Goal: Task Accomplishment & Management: Use online tool/utility

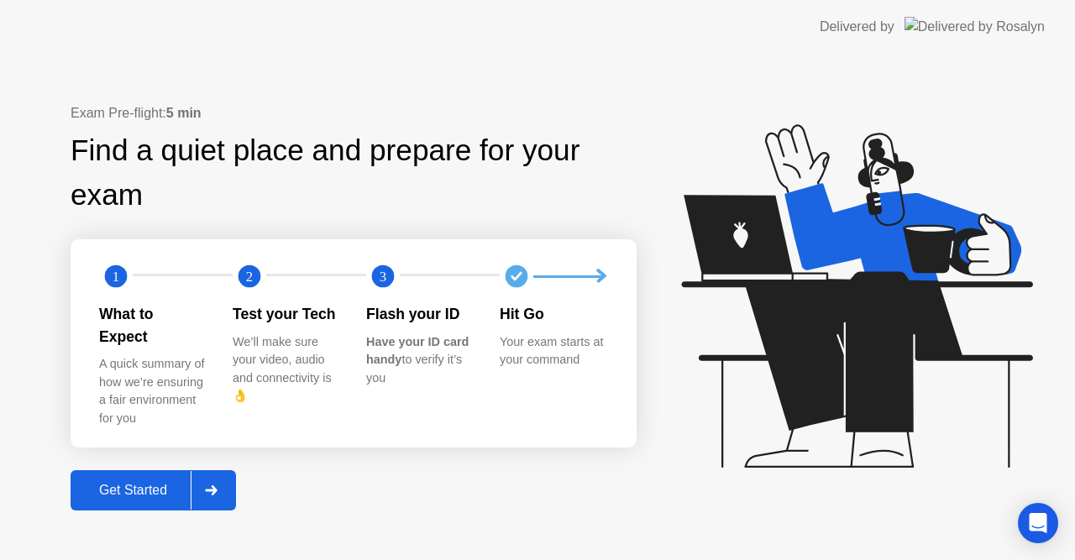
click at [149, 486] on div "Get Started" at bounding box center [133, 490] width 115 height 15
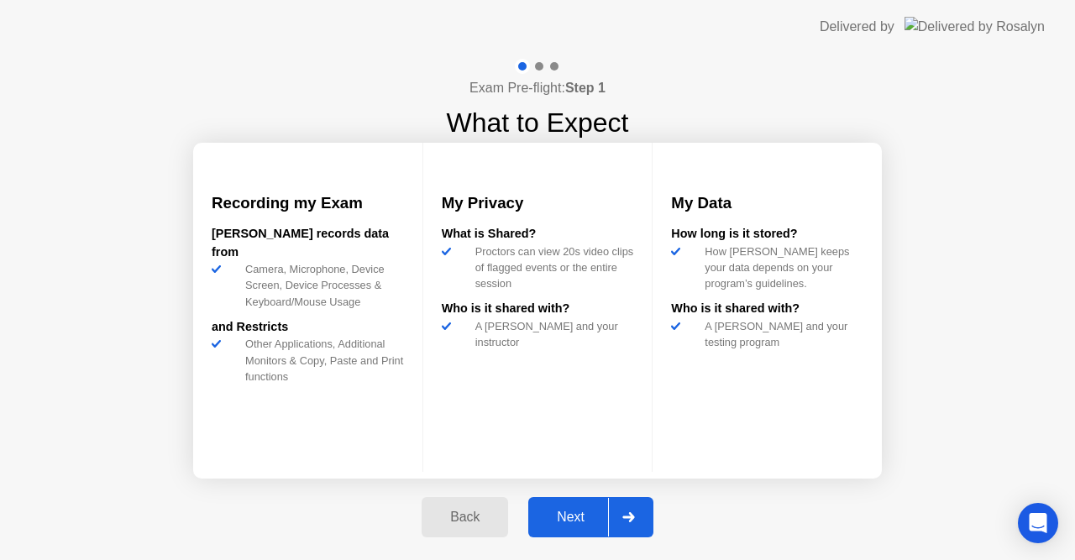
click at [590, 519] on div "Next" at bounding box center [570, 517] width 75 height 15
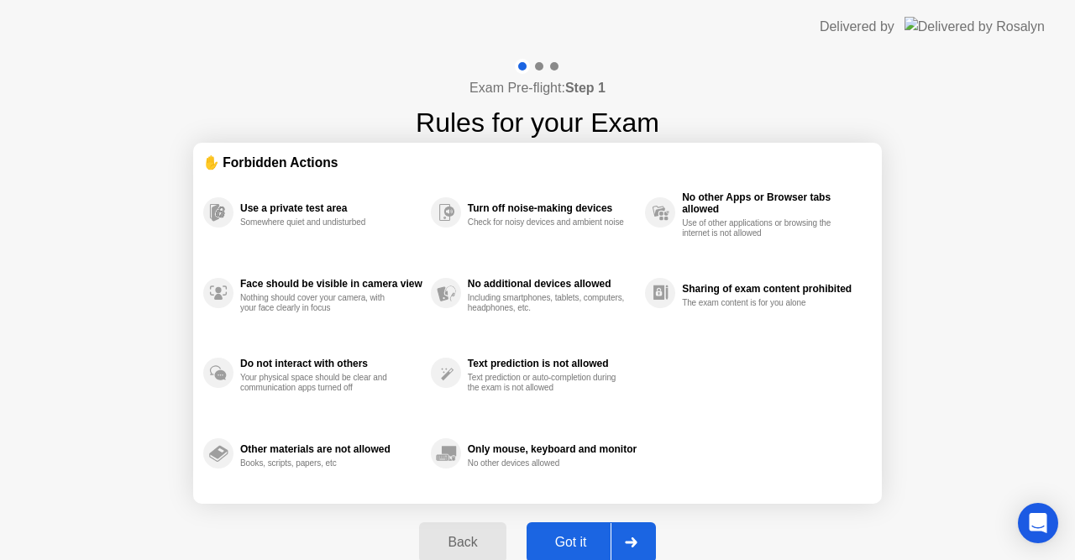
click at [577, 537] on div "Got it" at bounding box center [570, 542] width 79 height 15
select select "**********"
select select "*******"
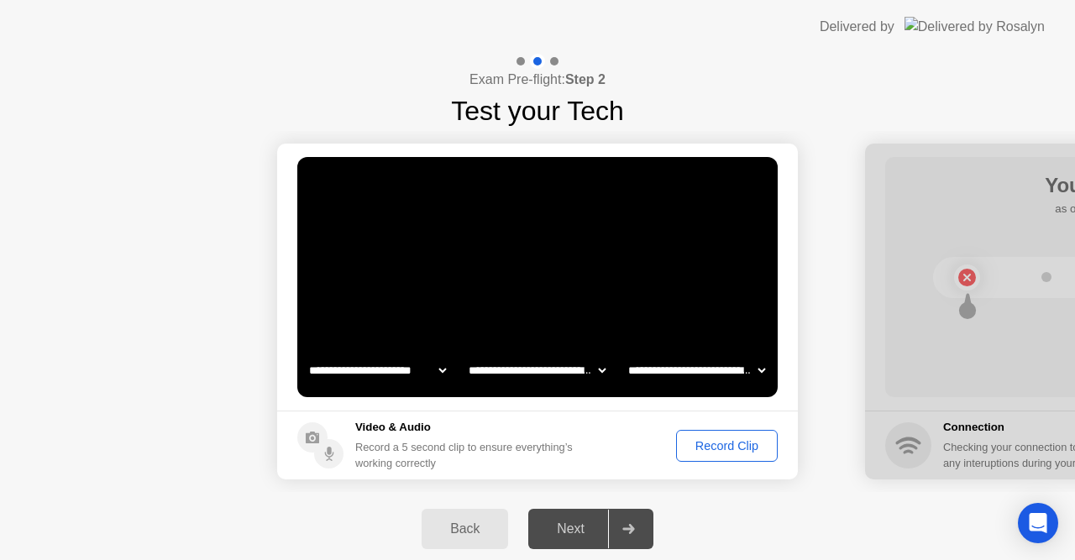
click at [718, 447] on div "Record Clip" at bounding box center [727, 445] width 90 height 13
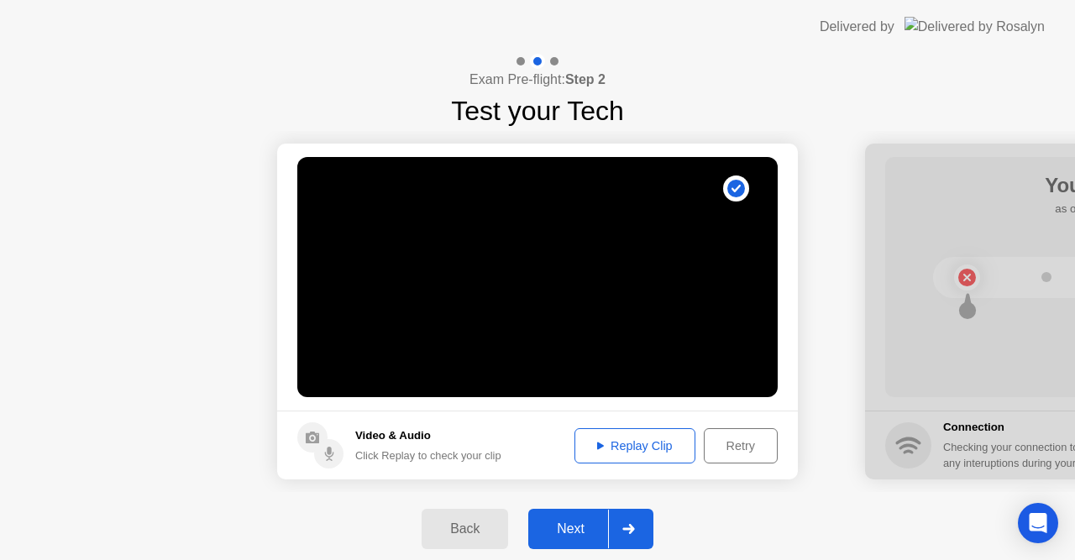
click at [583, 534] on div "Next" at bounding box center [570, 528] width 75 height 15
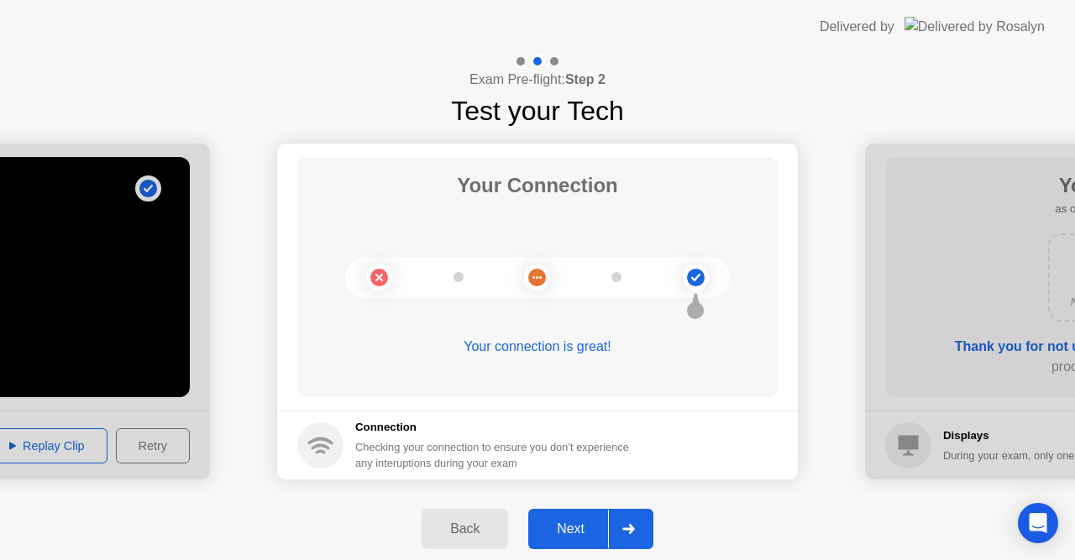
drag, startPoint x: 574, startPoint y: 541, endPoint x: 582, endPoint y: 529, distance: 14.0
click at [578, 534] on button "Next" at bounding box center [590, 529] width 125 height 40
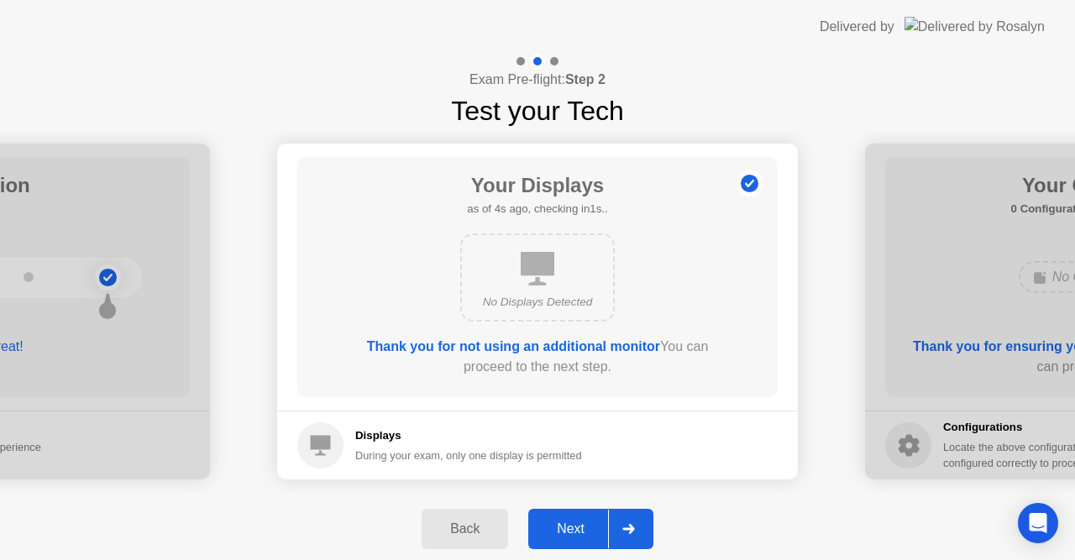
click at [589, 531] on div "Next" at bounding box center [570, 528] width 75 height 15
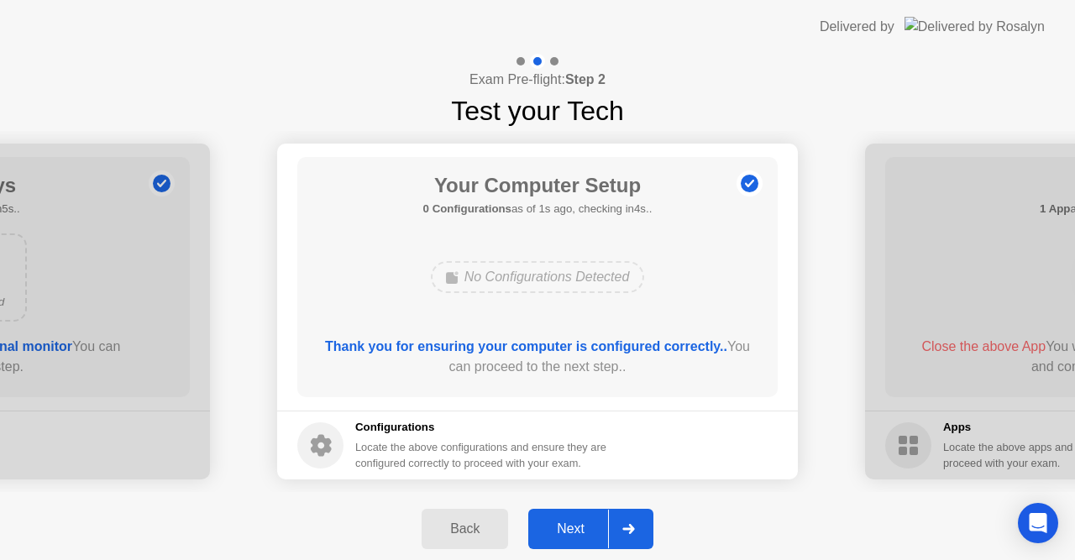
click at [586, 526] on div "Next" at bounding box center [570, 528] width 75 height 15
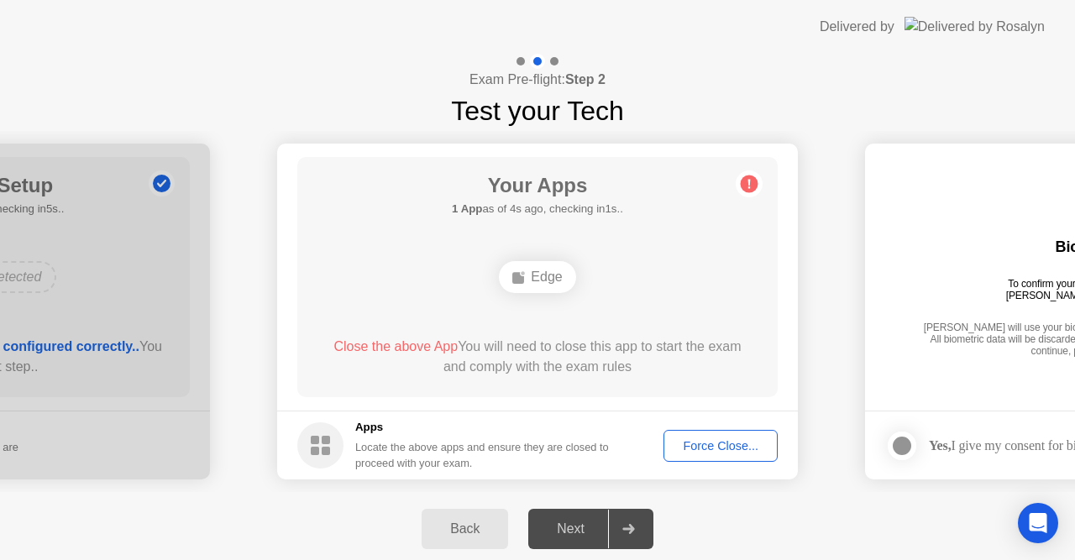
click at [703, 439] on div "Force Close..." at bounding box center [720, 445] width 102 height 13
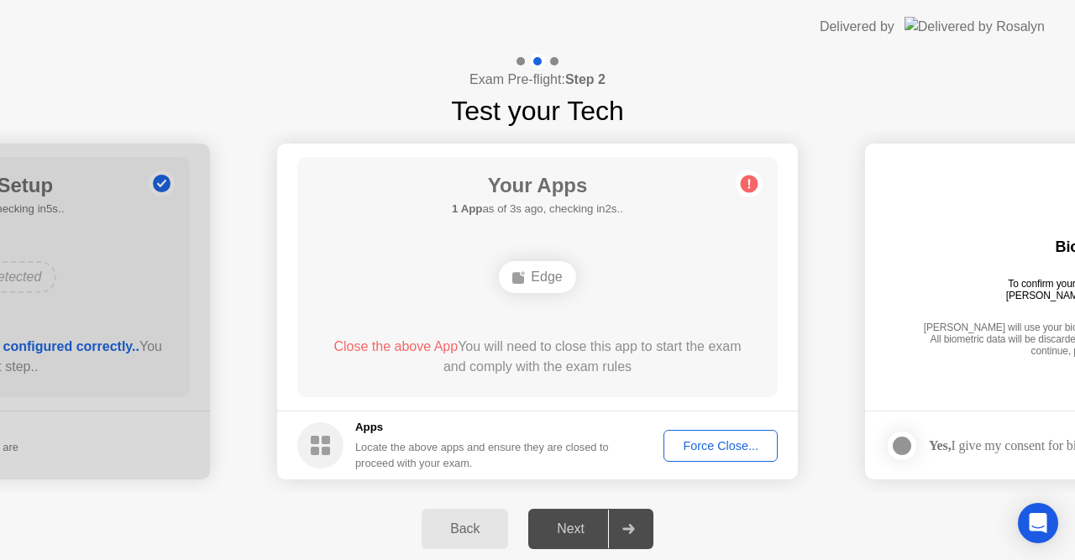
click at [579, 530] on div "Next" at bounding box center [570, 528] width 75 height 15
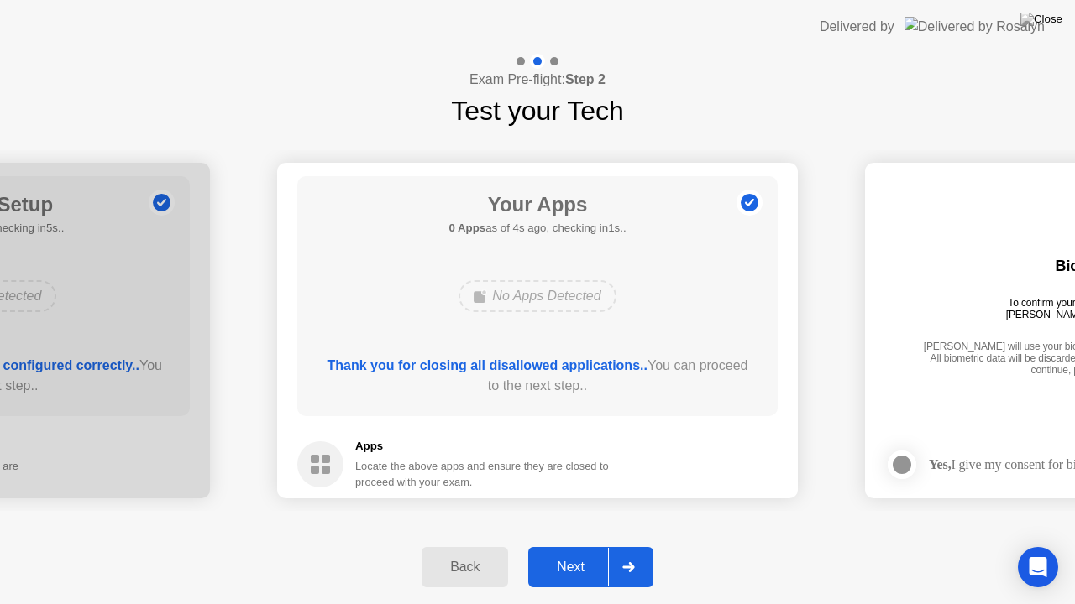
click at [567, 559] on div "Next" at bounding box center [570, 567] width 75 height 15
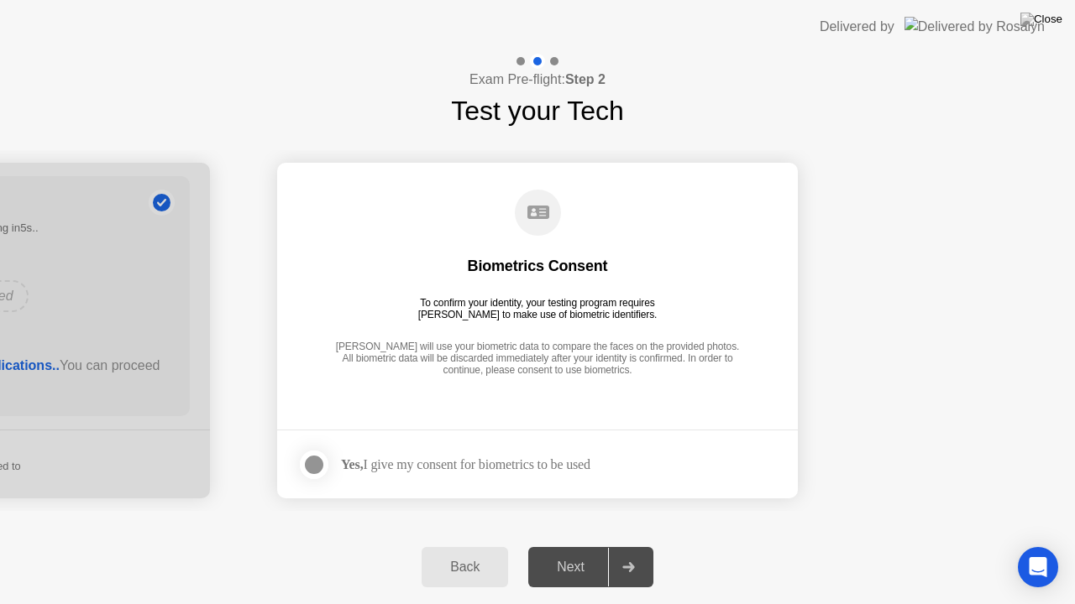
click at [566, 559] on div "Next" at bounding box center [570, 567] width 75 height 15
click at [310, 461] on div at bounding box center [314, 465] width 20 height 20
click at [576, 557] on button "Next" at bounding box center [590, 567] width 125 height 40
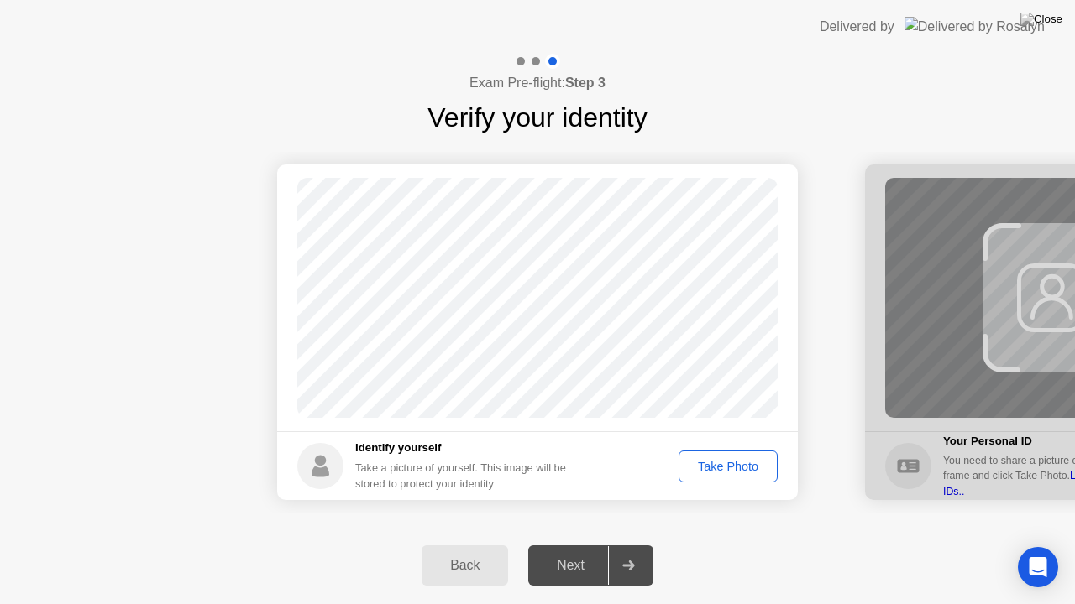
click at [744, 468] on div "Take Photo" at bounding box center [727, 466] width 87 height 13
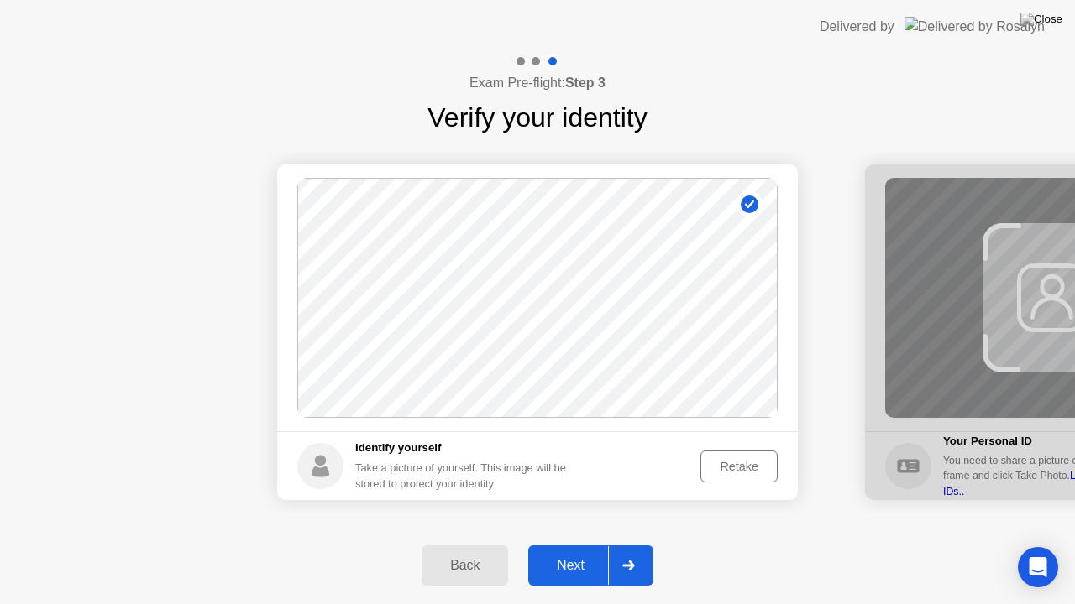
click at [565, 559] on div "Next" at bounding box center [570, 565] width 75 height 15
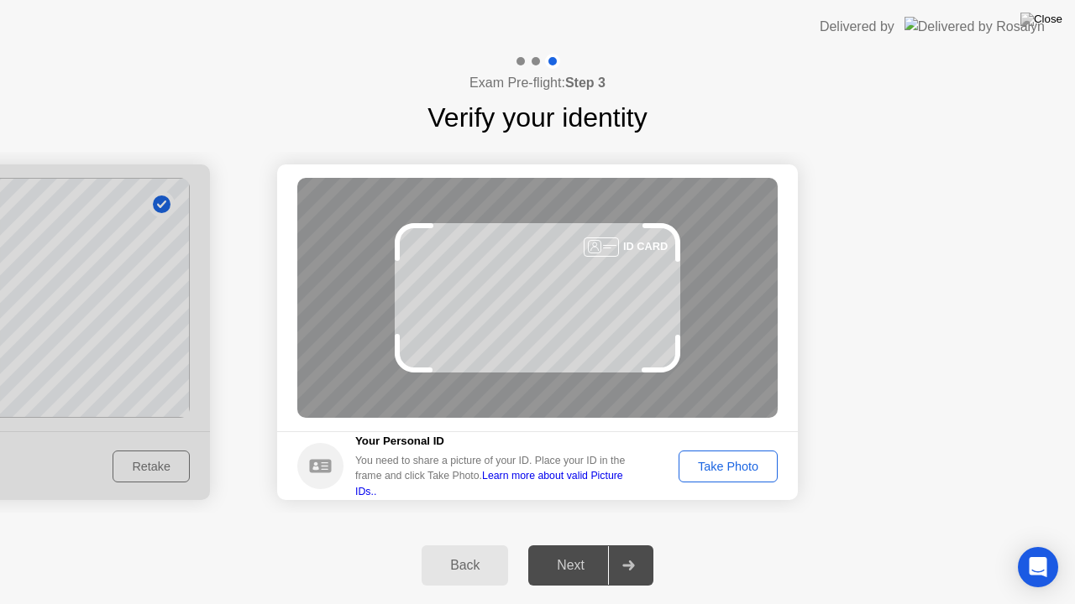
click at [705, 468] on div "Take Photo" at bounding box center [727, 466] width 87 height 13
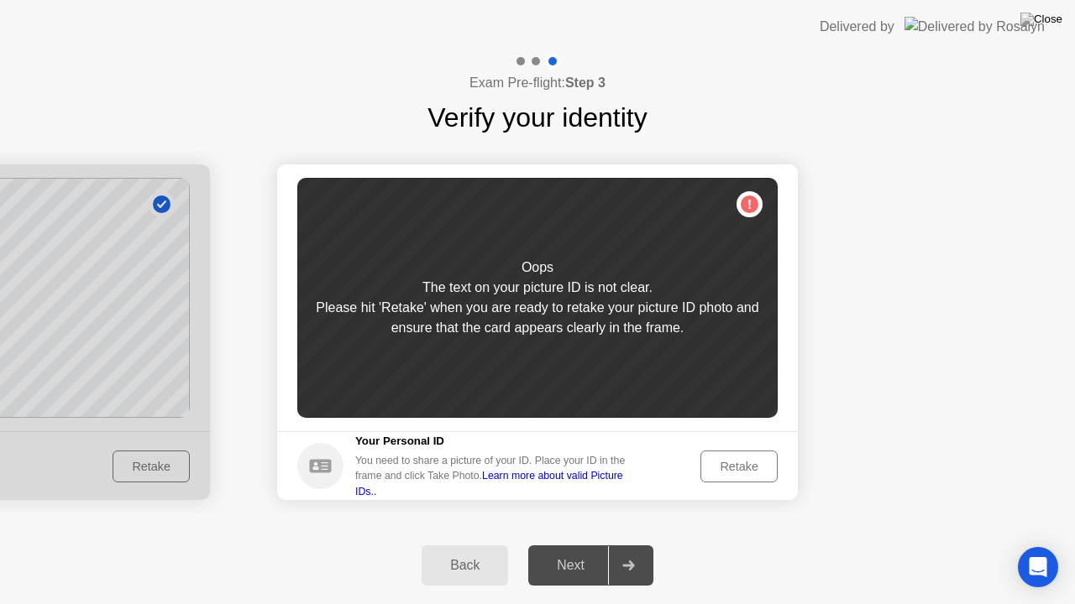
click at [745, 470] on div "Retake" at bounding box center [738, 466] width 65 height 13
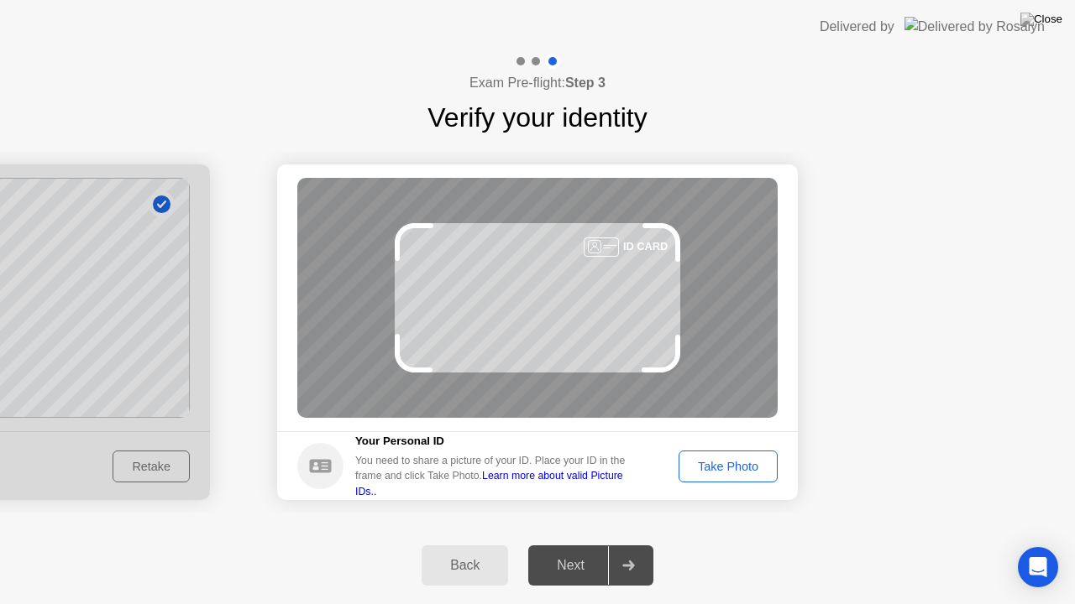
click at [709, 467] on div "Take Photo" at bounding box center [727, 466] width 87 height 13
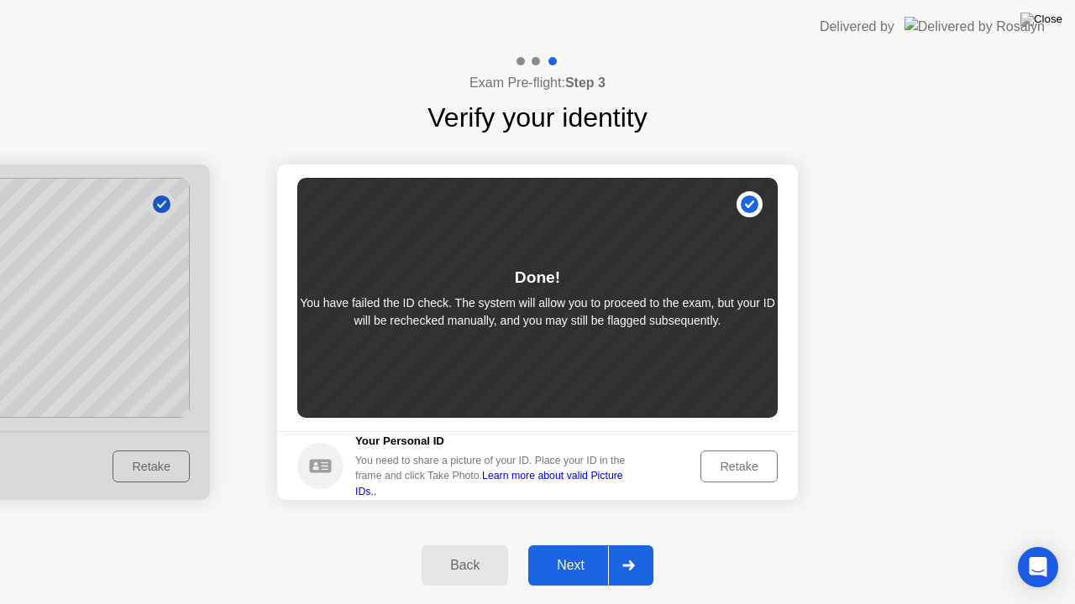
click at [738, 460] on div "Retake" at bounding box center [738, 466] width 65 height 13
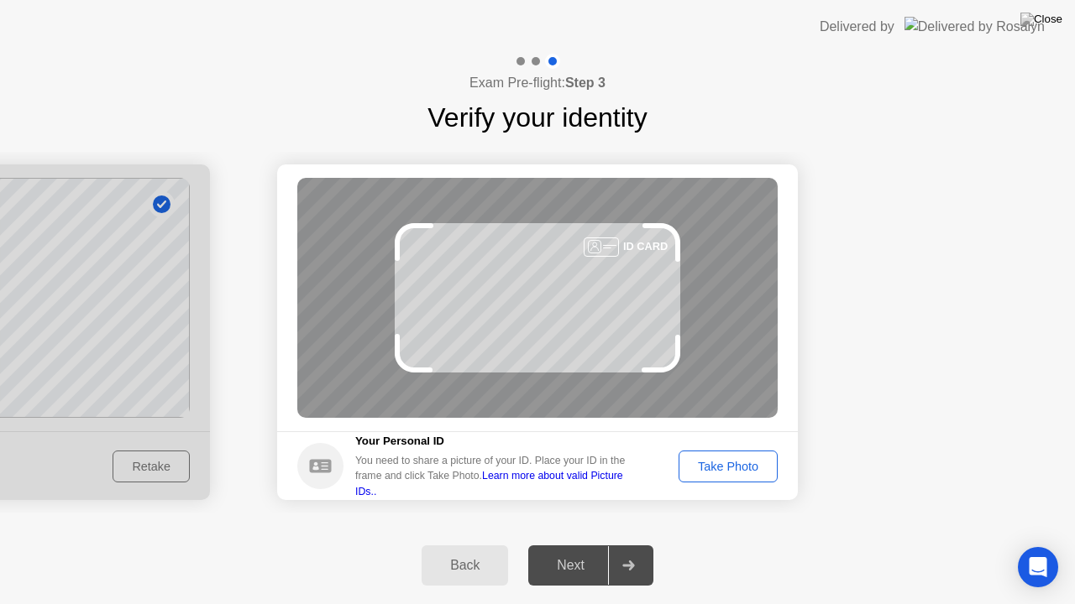
click at [738, 473] on div "Take Photo" at bounding box center [727, 466] width 87 height 13
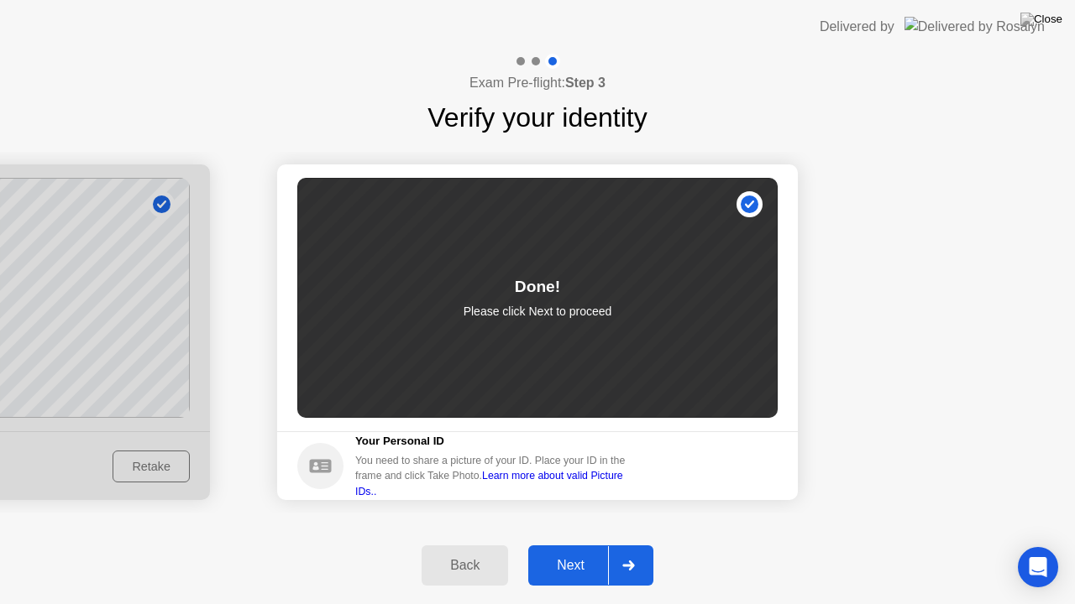
click at [567, 554] on button "Next" at bounding box center [590, 566] width 125 height 40
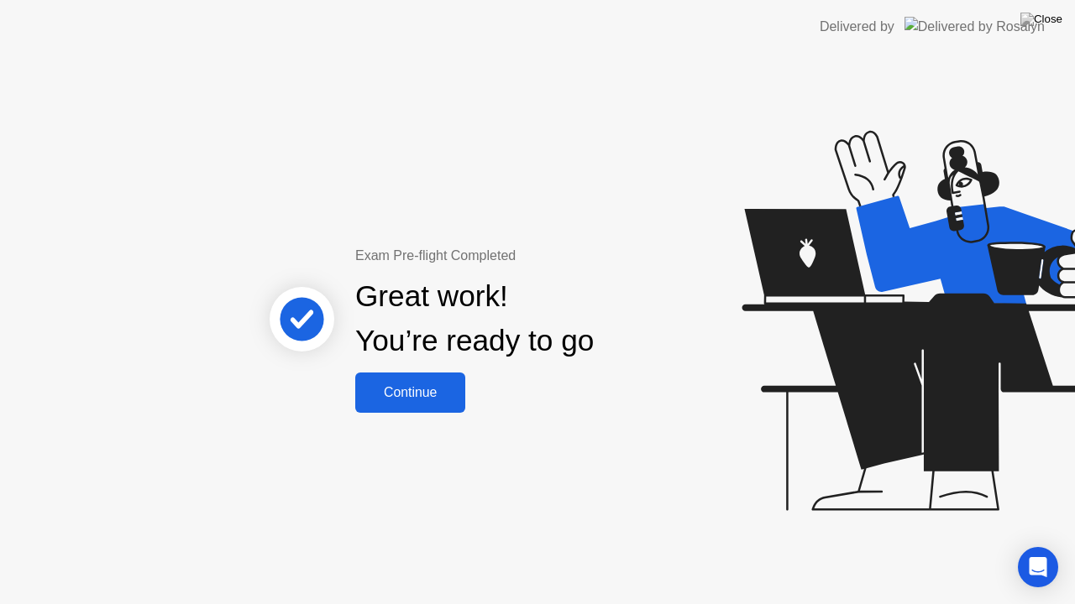
click at [415, 386] on div "Continue" at bounding box center [410, 392] width 100 height 15
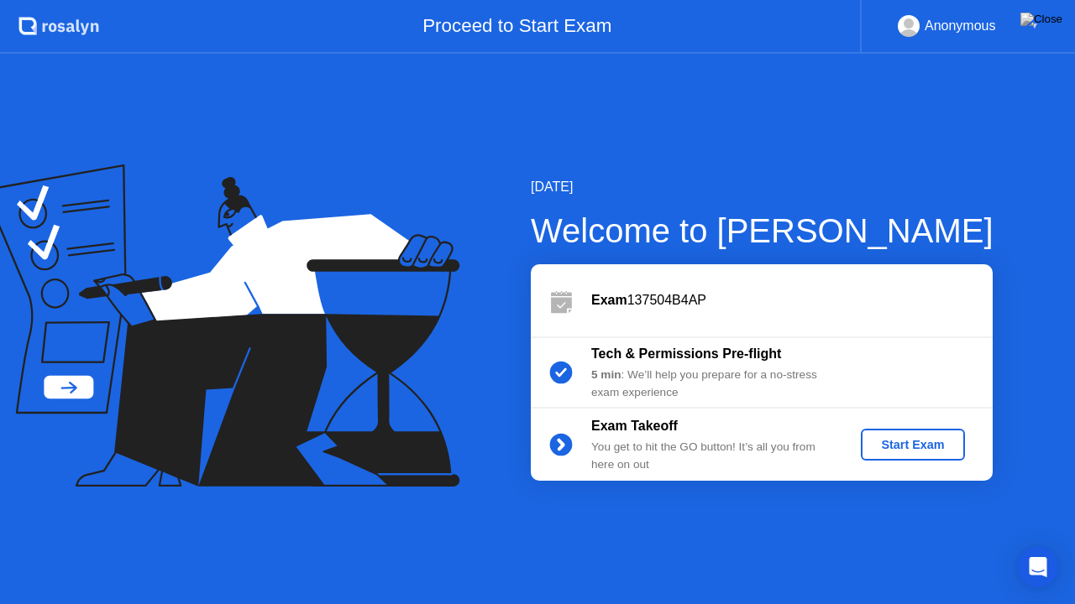
click at [904, 438] on div "Start Exam" at bounding box center [912, 444] width 90 height 13
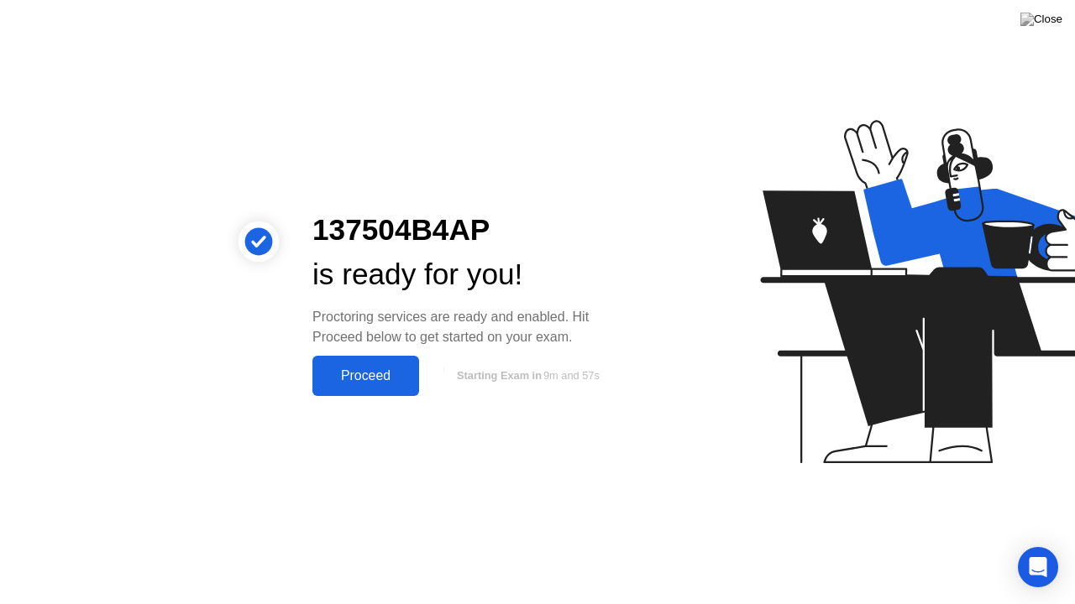
click at [359, 369] on div "Proceed" at bounding box center [365, 376] width 97 height 15
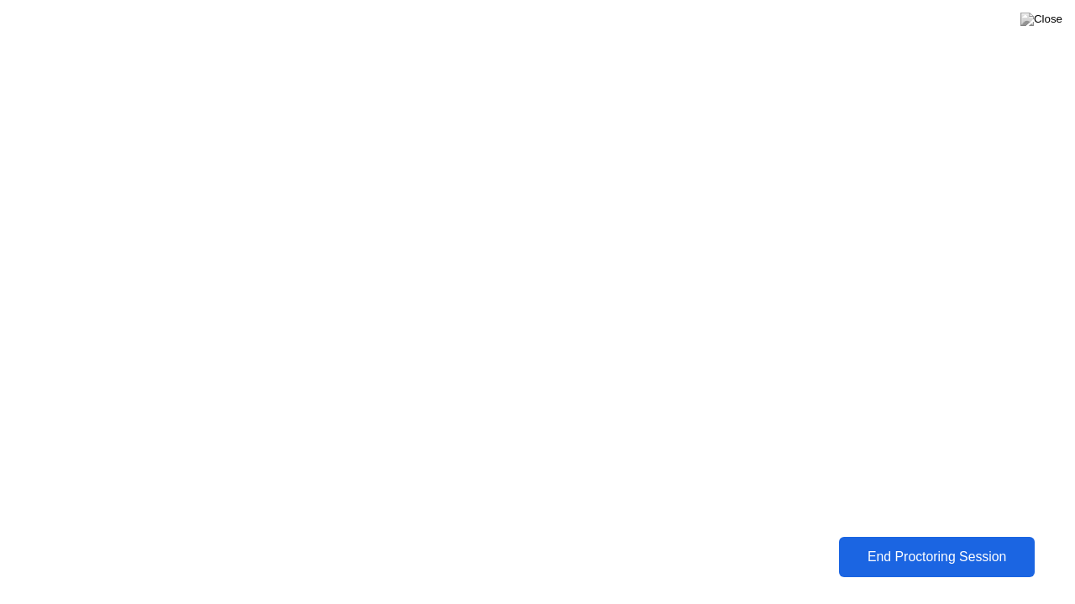
click at [899, 552] on div "End Proctoring Session" at bounding box center [936, 557] width 189 height 15
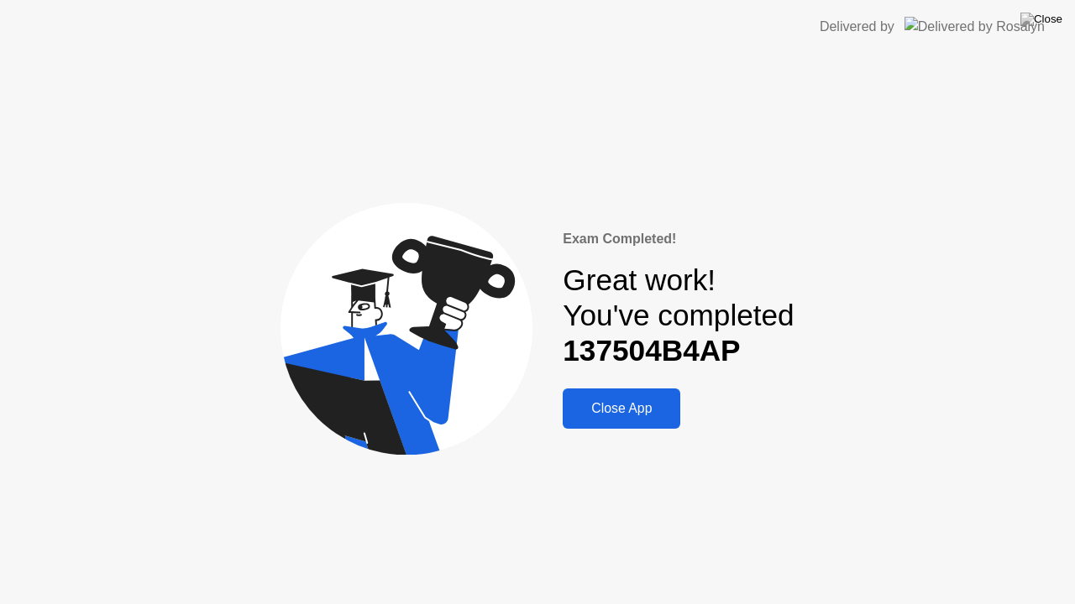
click at [613, 406] on div "Close App" at bounding box center [620, 408] width 107 height 15
